Goal: Task Accomplishment & Management: Use online tool/utility

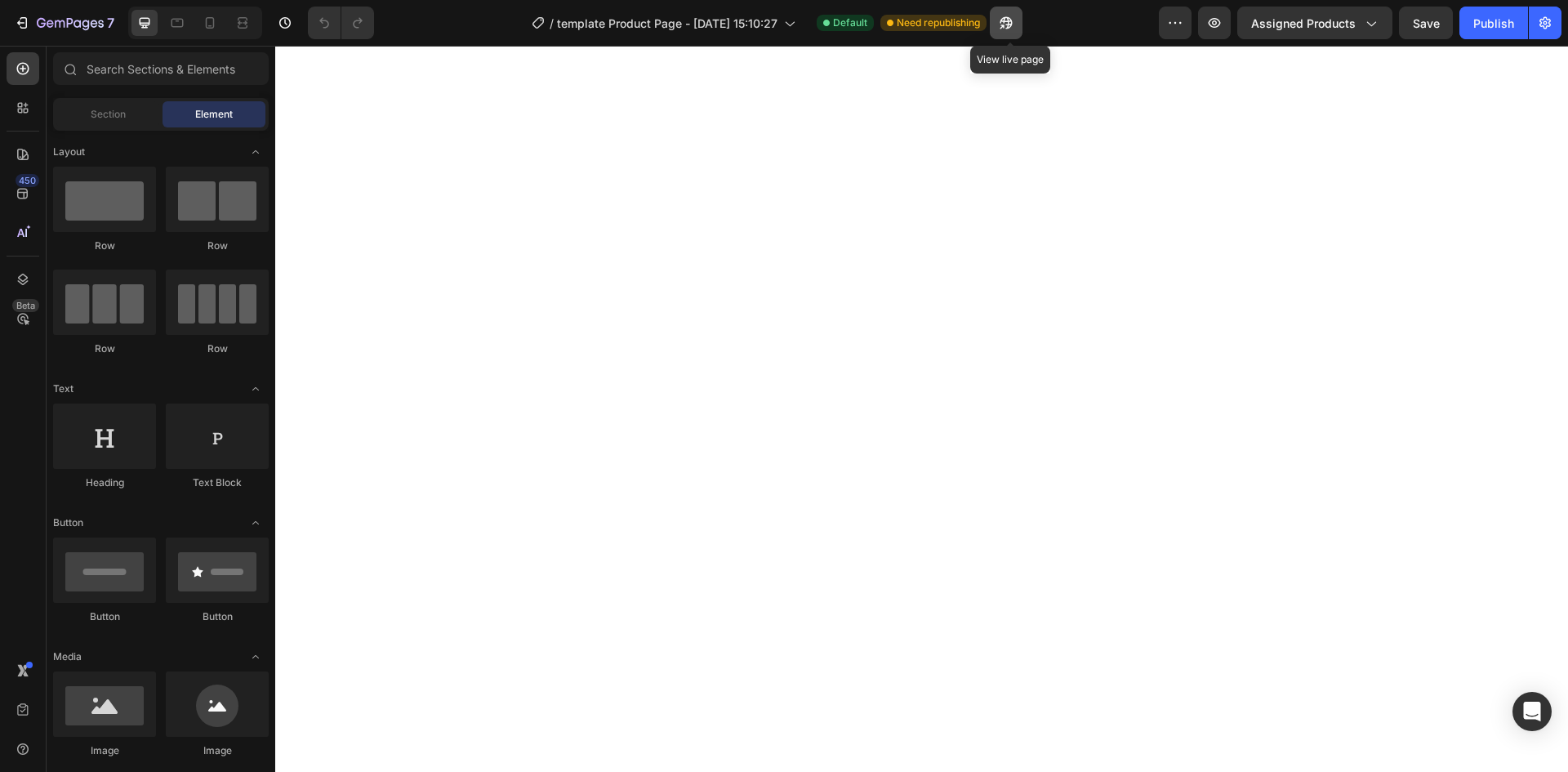
click at [1001, 25] on icon "button" at bounding box center [1006, 22] width 16 height 16
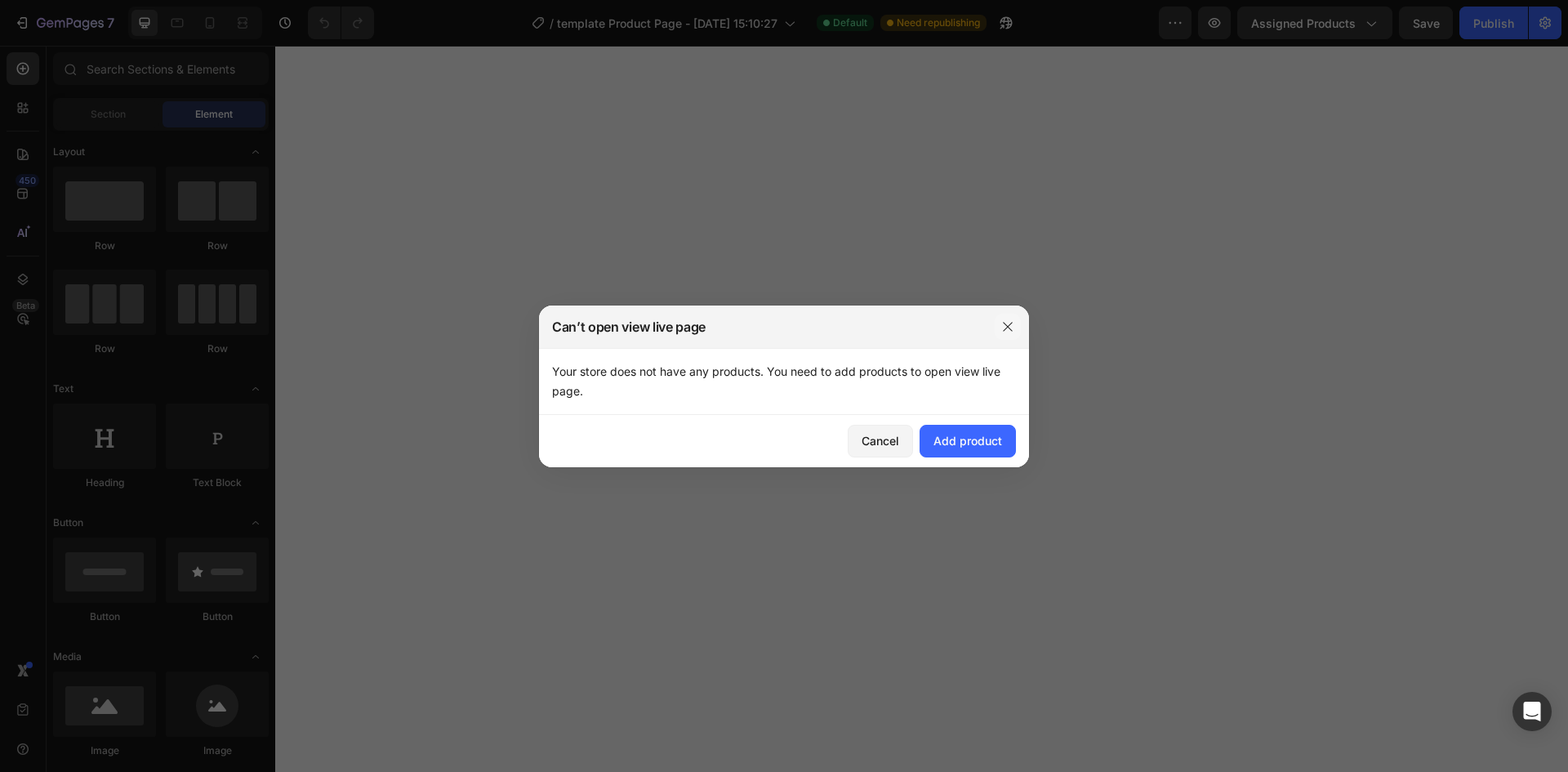
click at [1006, 333] on icon "button" at bounding box center [1008, 327] width 13 height 13
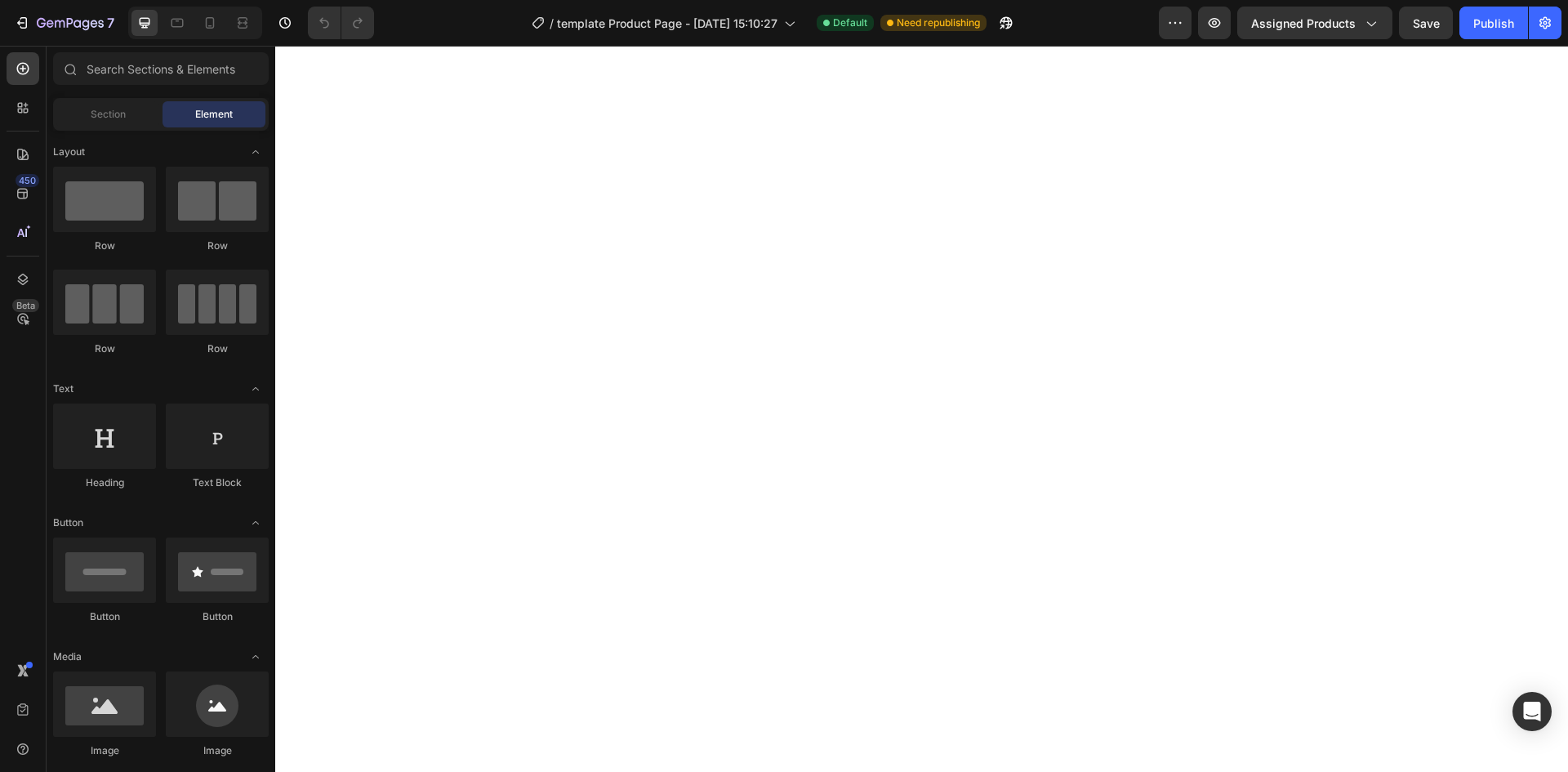
click at [1099, 39] on div "7 / template Product Page - Sep 25, 15:10:27 Default Need republishing Preview …" at bounding box center [784, 23] width 1568 height 47
click at [111, 203] on div at bounding box center [105, 199] width 103 height 66
